Goal: Information Seeking & Learning: Compare options

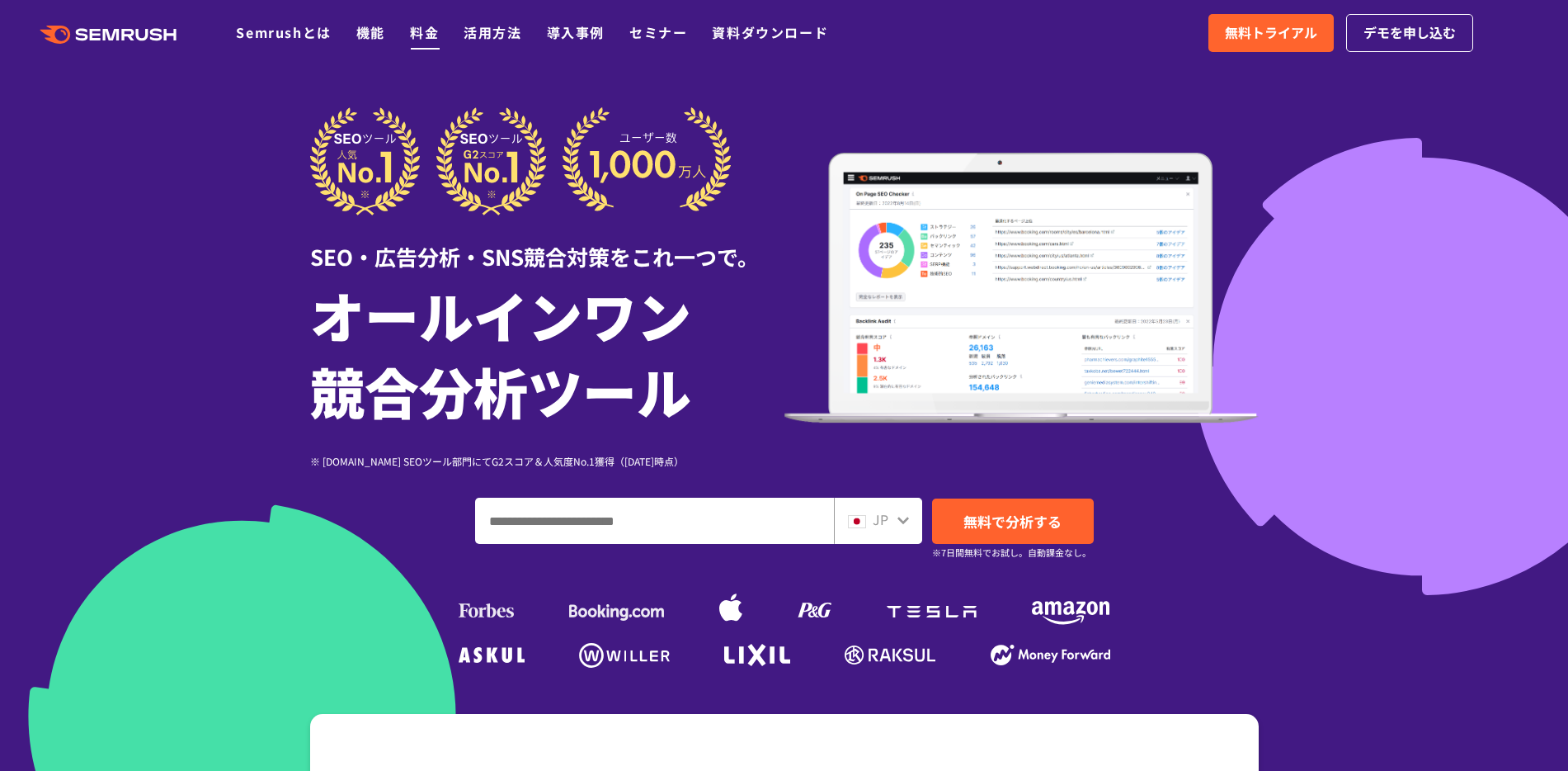
click at [435, 39] on link "料金" at bounding box center [424, 32] width 29 height 20
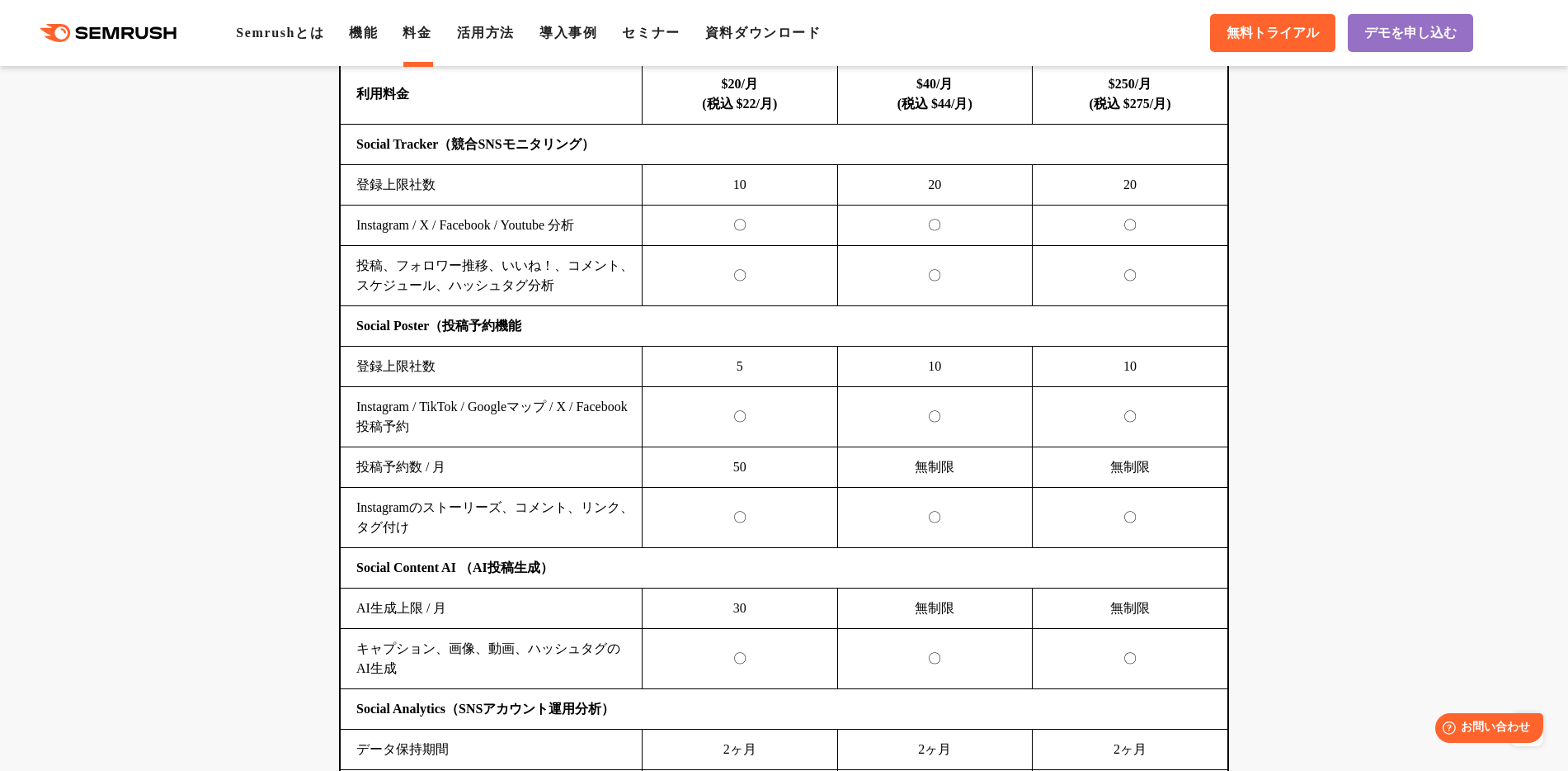
scroll to position [3517, 0]
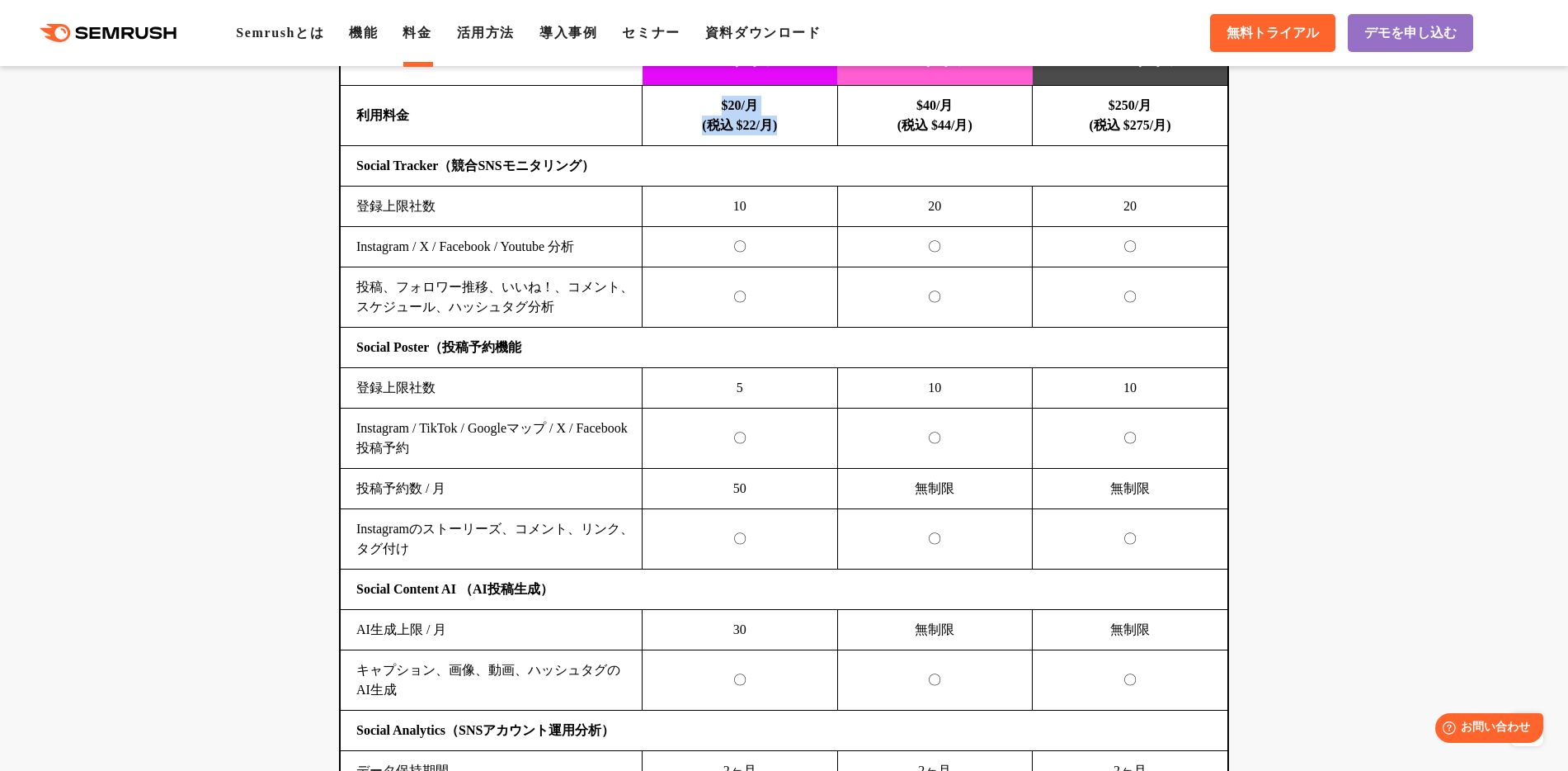
drag, startPoint x: 818, startPoint y: 115, endPoint x: 821, endPoint y: 124, distance: 9.5
click at [821, 124] on td "$20/月 (税込 $22/月)" at bounding box center [740, 116] width 196 height 60
drag, startPoint x: 904, startPoint y: 100, endPoint x: 992, endPoint y: 127, distance: 92.0
click at [992, 127] on td "$40/月 (税込 $44/月)" at bounding box center [934, 116] width 196 height 60
drag, startPoint x: 383, startPoint y: 349, endPoint x: 567, endPoint y: 351, distance: 184.0
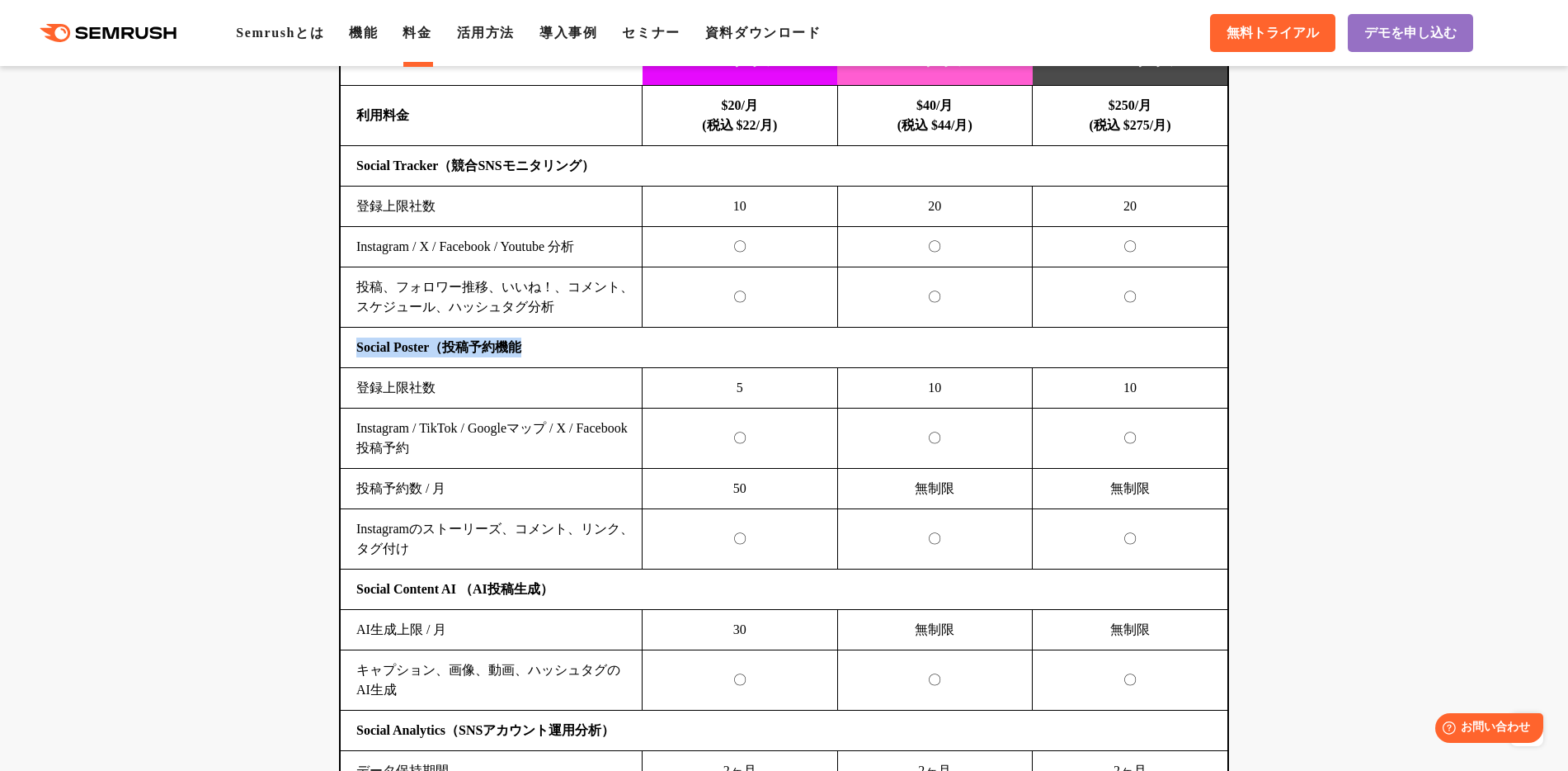
click at [556, 351] on td "Social Poster（投稿予約機能" at bounding box center [784, 348] width 887 height 41
click at [635, 361] on td "Social Poster（投稿予約機能" at bounding box center [784, 348] width 887 height 41
drag, startPoint x: 356, startPoint y: 165, endPoint x: 655, endPoint y: 165, distance: 299.0
click at [655, 165] on td "Social Tracker（競合SNSモニタリング）" at bounding box center [784, 166] width 887 height 41
click at [622, 301] on td "投稿、フォロワー推移、いいね！、コメント、スケジュール、ハッシュタグ分析" at bounding box center [492, 298] width 302 height 60
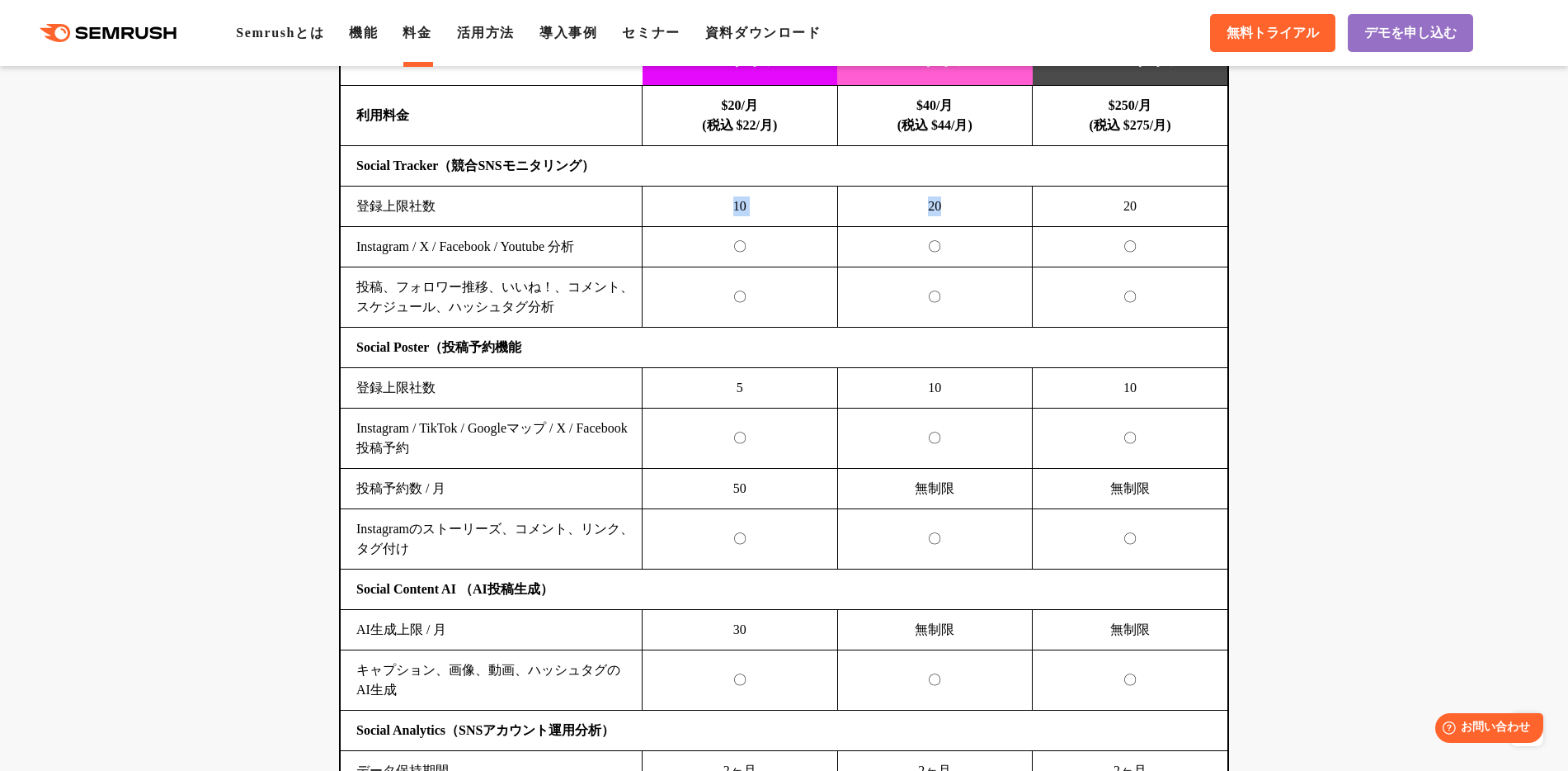
drag, startPoint x: 722, startPoint y: 202, endPoint x: 947, endPoint y: 191, distance: 225.3
click at [969, 201] on tr "登録上限社数 10 20 20" at bounding box center [784, 206] width 887 height 41
drag, startPoint x: 457, startPoint y: 209, endPoint x: 355, endPoint y: 207, distance: 102.0
click at [355, 207] on td "登録上限社数" at bounding box center [492, 206] width 302 height 41
drag, startPoint x: 716, startPoint y: 203, endPoint x: 963, endPoint y: 200, distance: 247.0
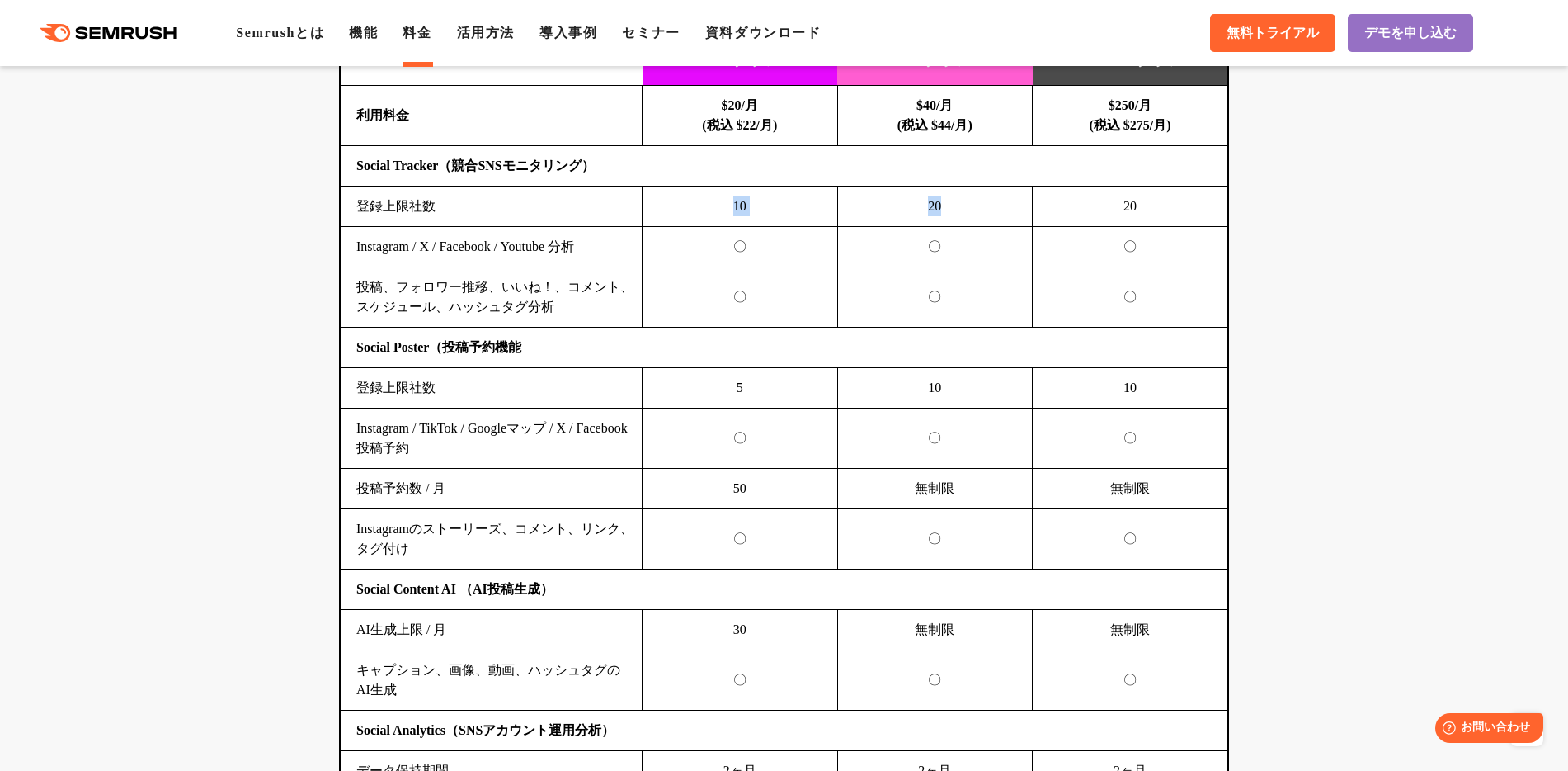
click at [963, 200] on tr "登録上限社数 10 20 20" at bounding box center [784, 206] width 887 height 41
click at [965, 211] on td "20" at bounding box center [934, 206] width 196 height 41
drag, startPoint x: 931, startPoint y: 205, endPoint x: 941, endPoint y: 206, distance: 10.0
click at [941, 206] on td "20" at bounding box center [934, 206] width 196 height 41
drag, startPoint x: 720, startPoint y: 206, endPoint x: 971, endPoint y: 199, distance: 251.1
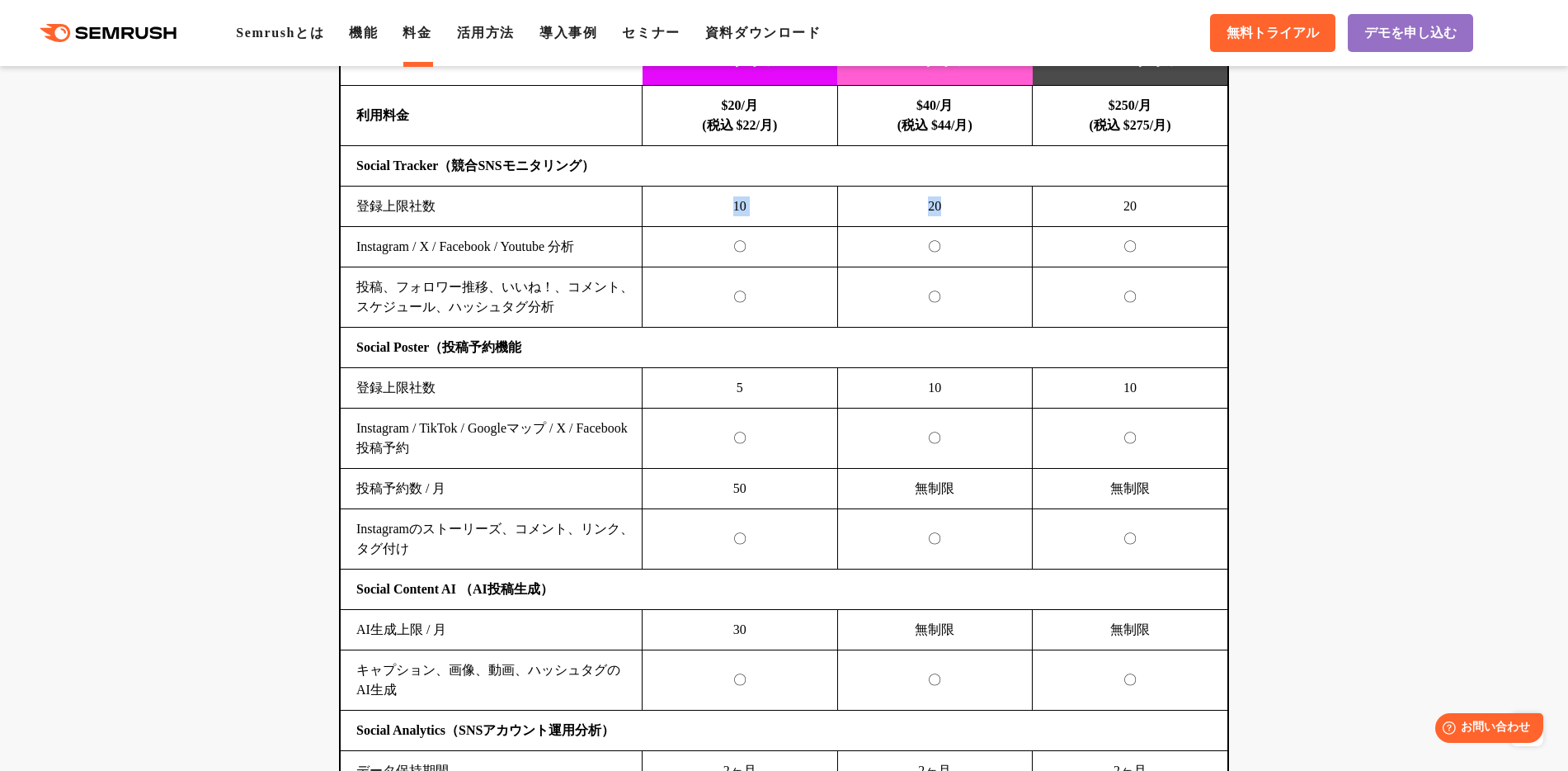
click at [972, 206] on tr "登録上限社数 10 20 20" at bounding box center [784, 206] width 887 height 41
drag, startPoint x: 1004, startPoint y: 140, endPoint x: 645, endPoint y: 110, distance: 360.3
click at [645, 110] on tr "利用料金 $20/月 (税込 $22/月) $40/月 (税込 $44/月) $250/月 (税込 $275/月)" at bounding box center [784, 116] width 887 height 60
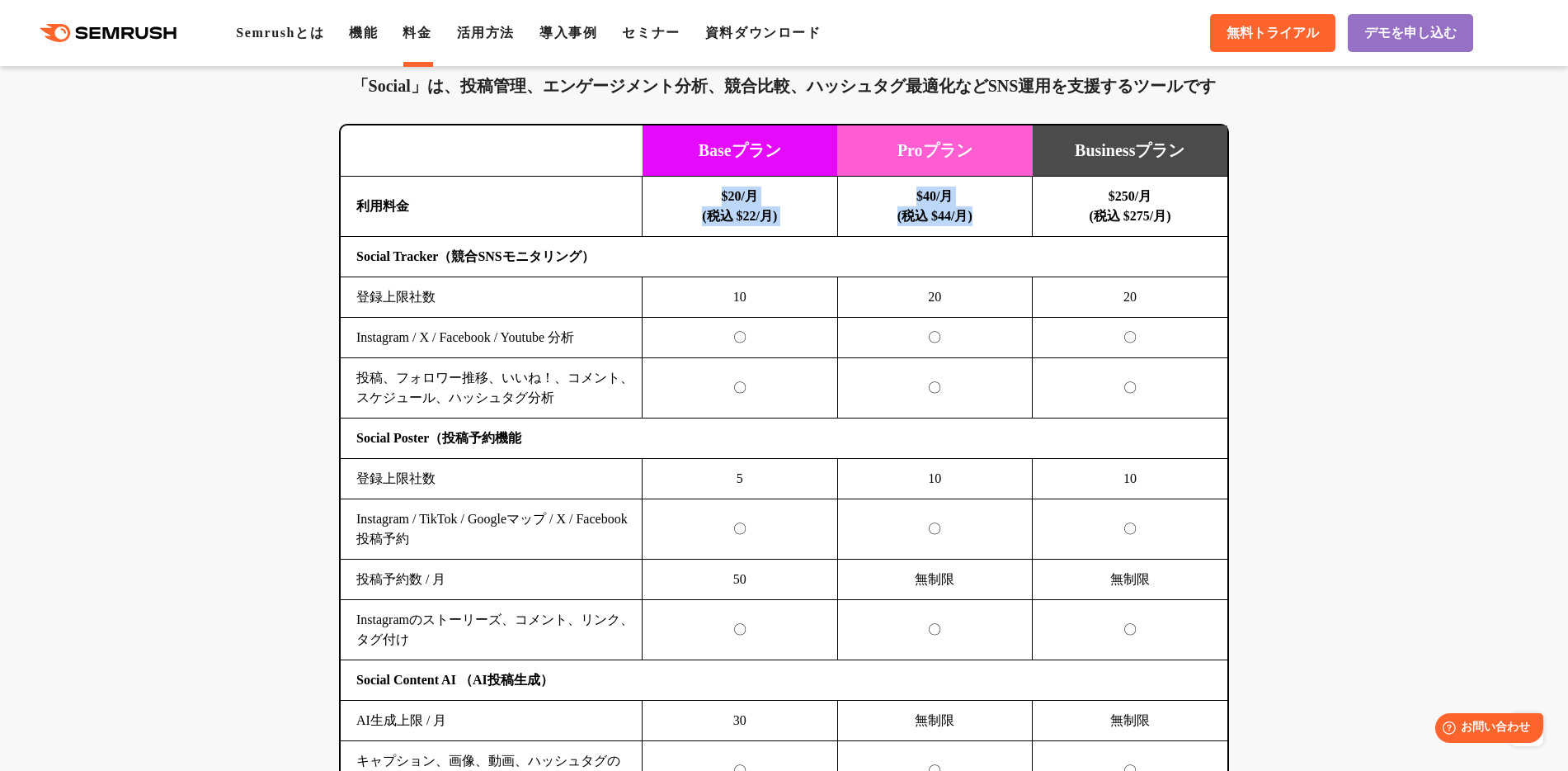
scroll to position [3447, 0]
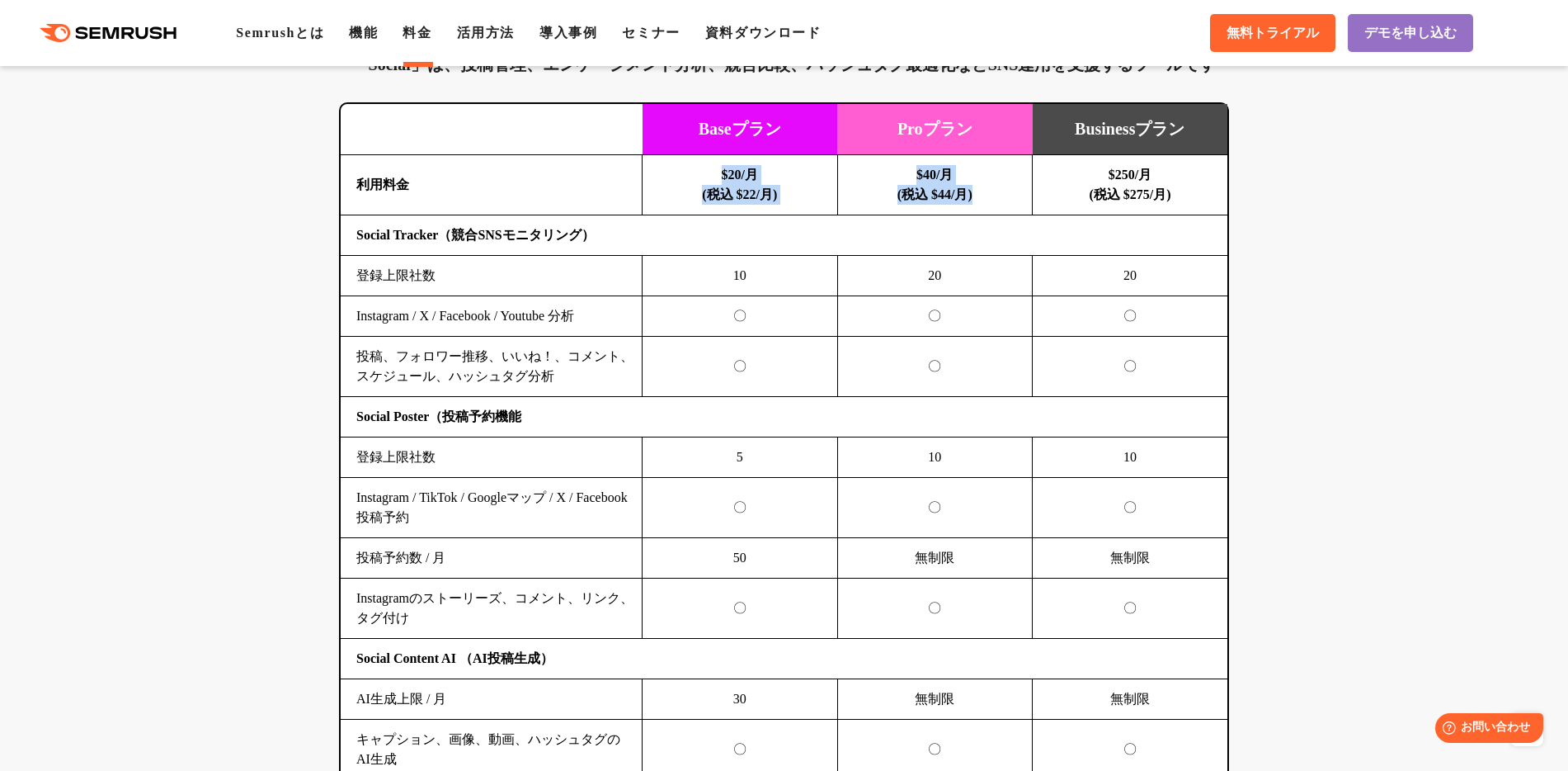
click at [739, 215] on td "Social Tracker（競合SNSモニタリング）" at bounding box center [784, 235] width 887 height 41
